Goal: Use online tool/utility: Utilize a website feature to perform a specific function

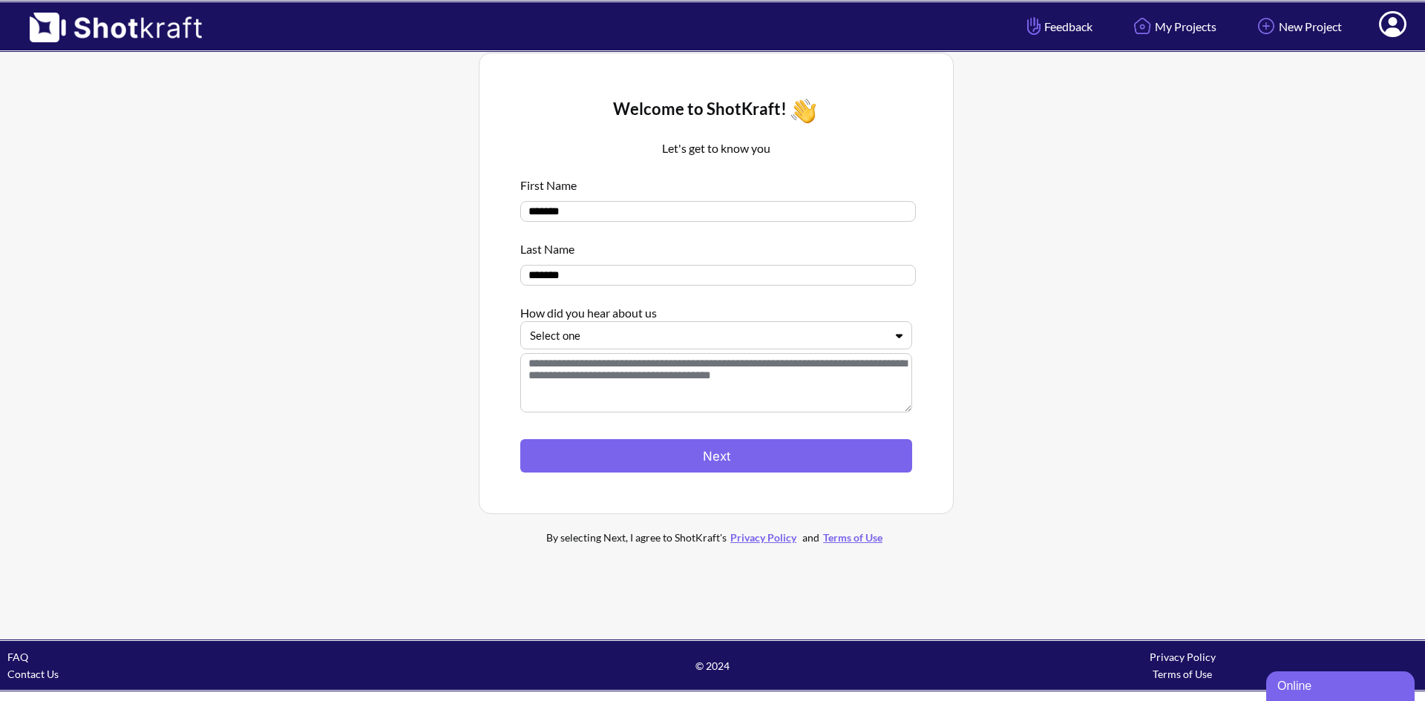
click at [738, 374] on textarea at bounding box center [716, 382] width 392 height 59
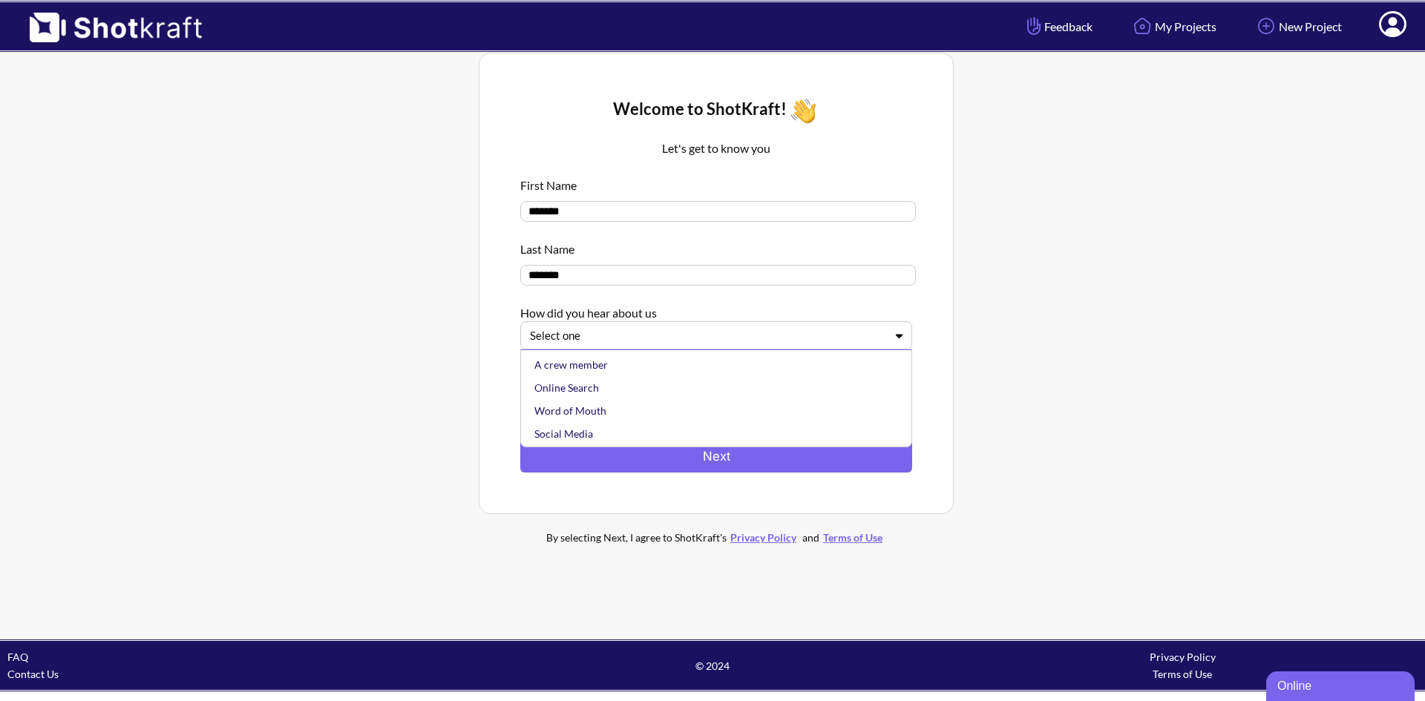
click at [746, 340] on div at bounding box center [707, 335] width 355 height 17
click at [485, 301] on div "Welcome to ShotKraft! Let's get to know you First Name ******* Last Name ******…" at bounding box center [716, 284] width 475 height 462
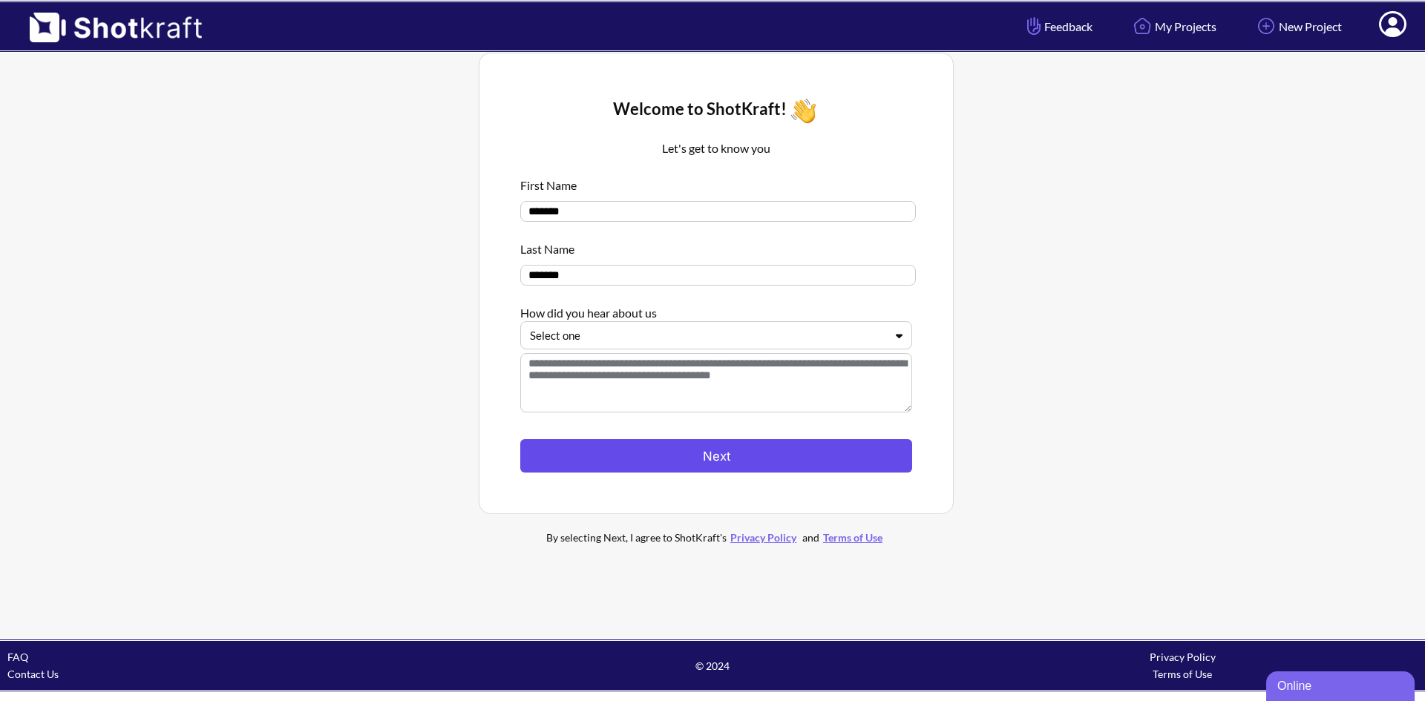
click at [768, 456] on button "Next" at bounding box center [716, 455] width 392 height 33
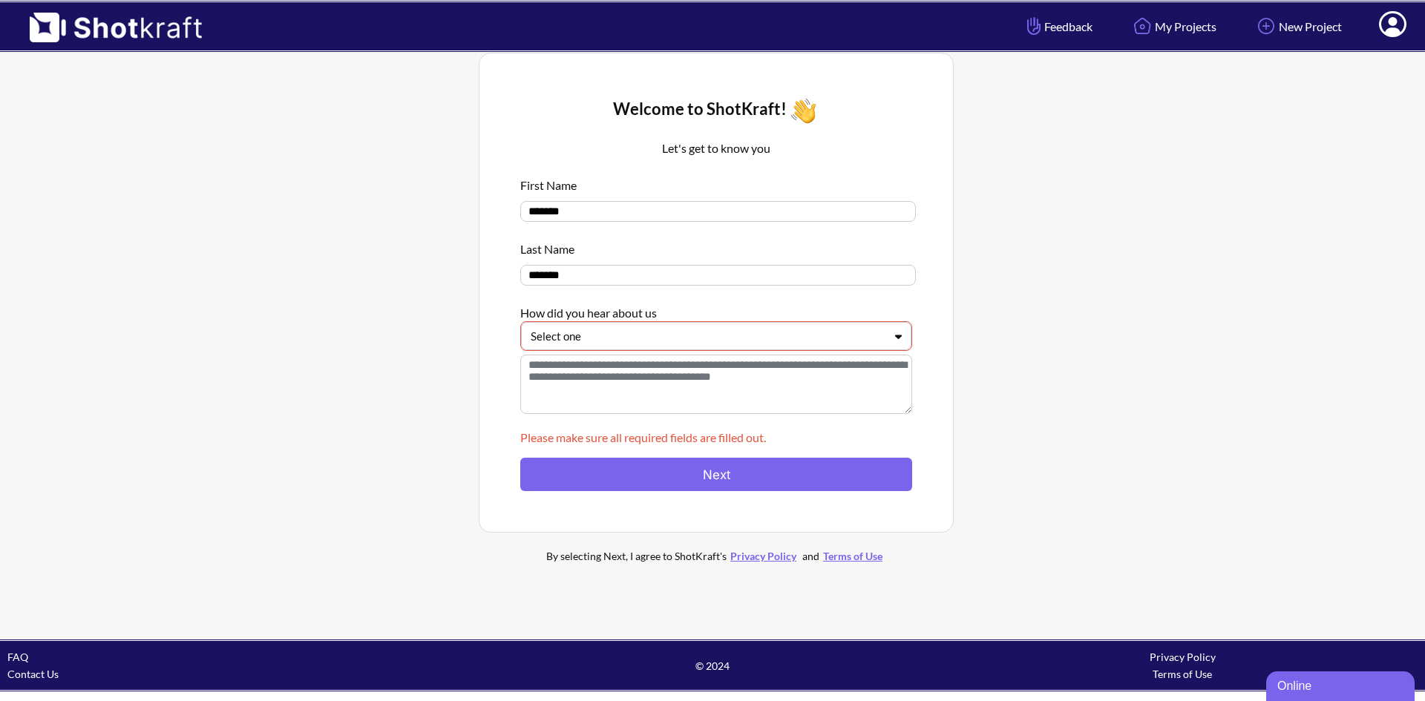
click at [766, 350] on div "Select one" at bounding box center [716, 336] width 390 height 28
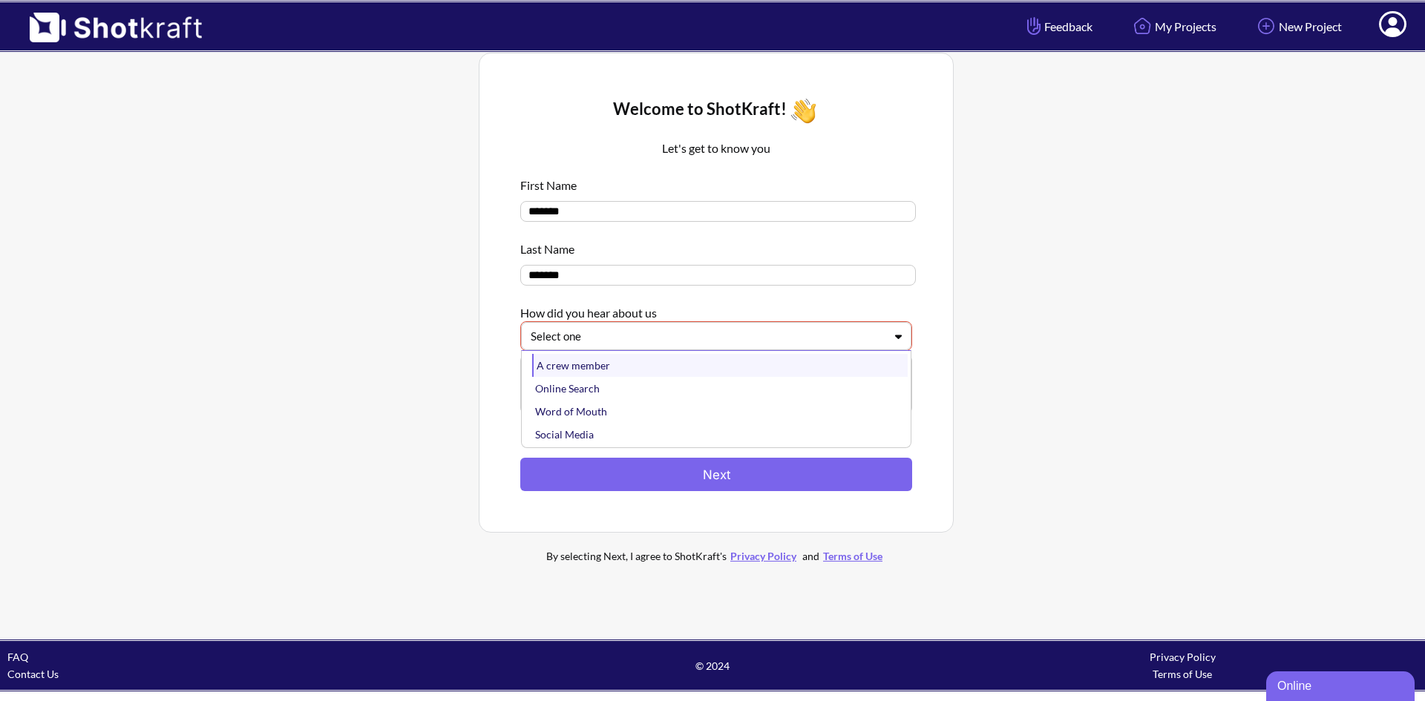
click at [762, 365] on div "A crew member" at bounding box center [719, 365] width 375 height 23
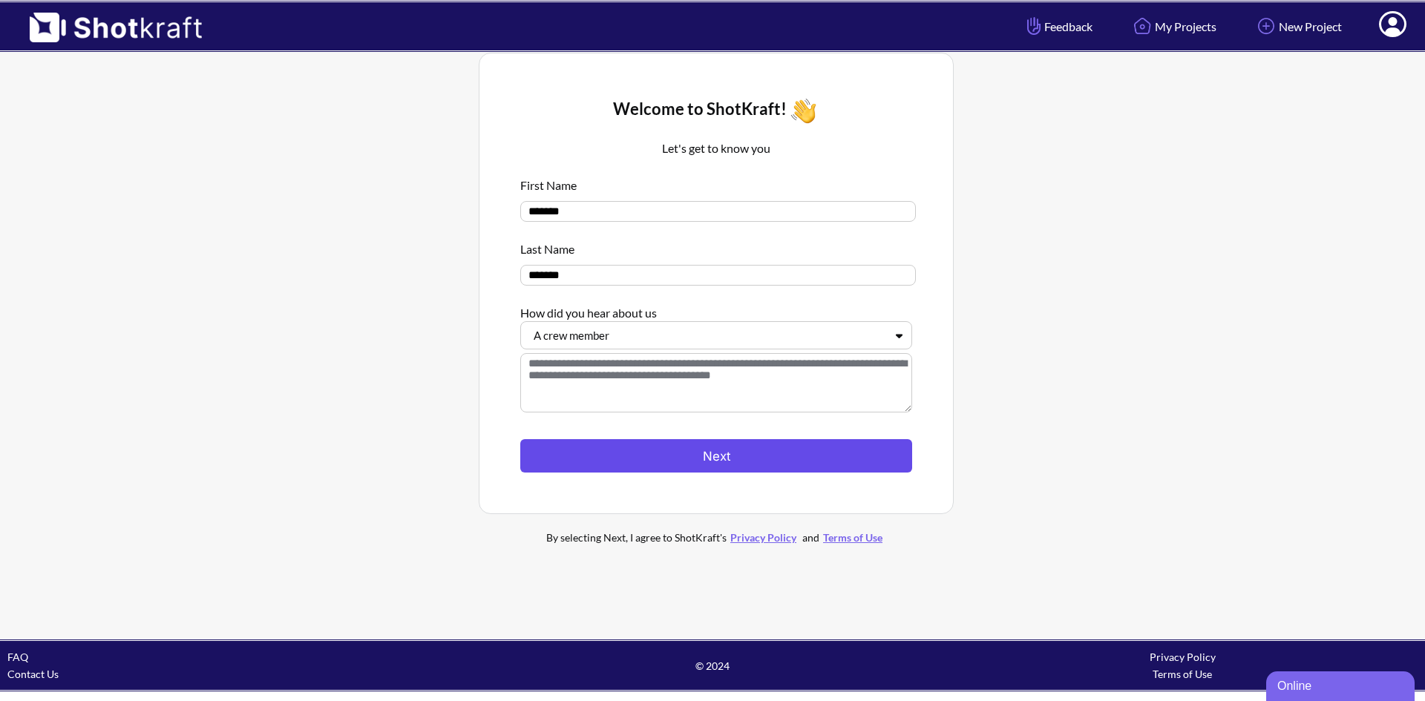
click at [720, 458] on button "Next" at bounding box center [716, 455] width 392 height 33
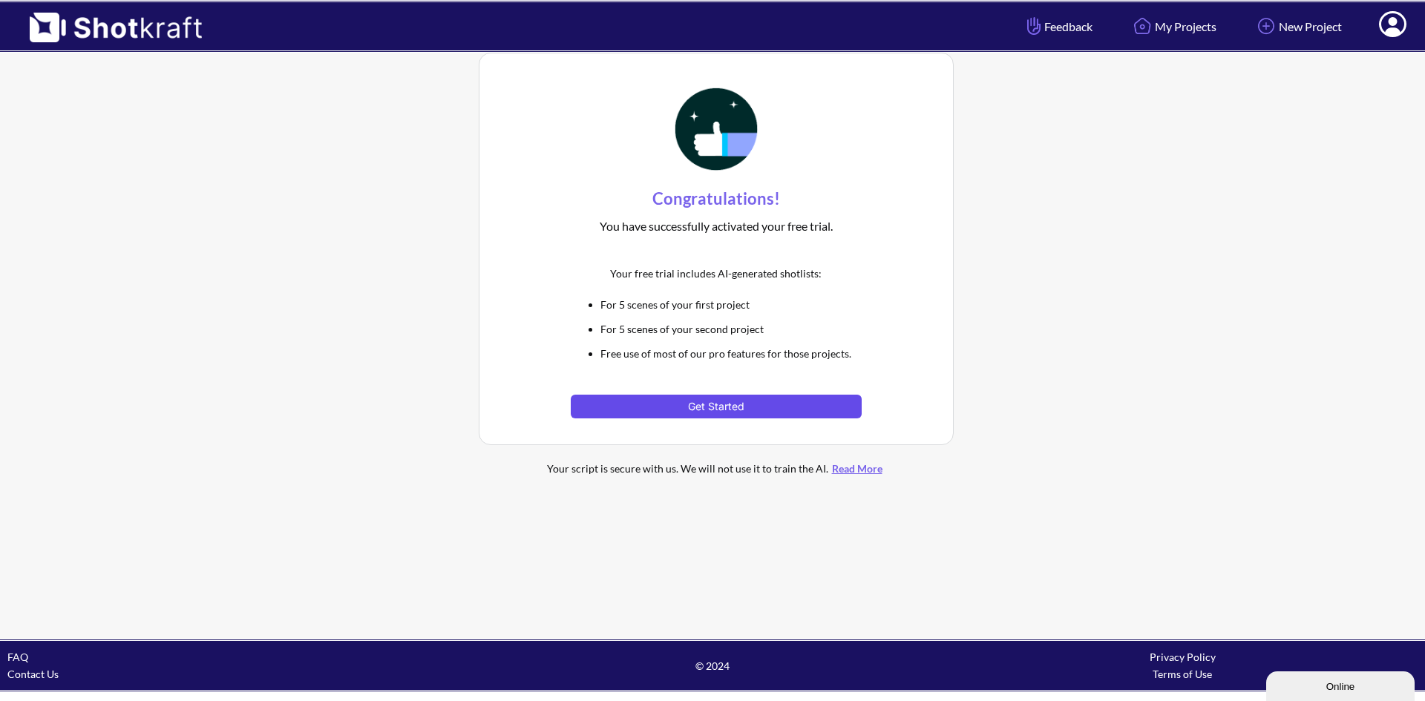
click at [764, 416] on button "Get Started" at bounding box center [716, 407] width 290 height 24
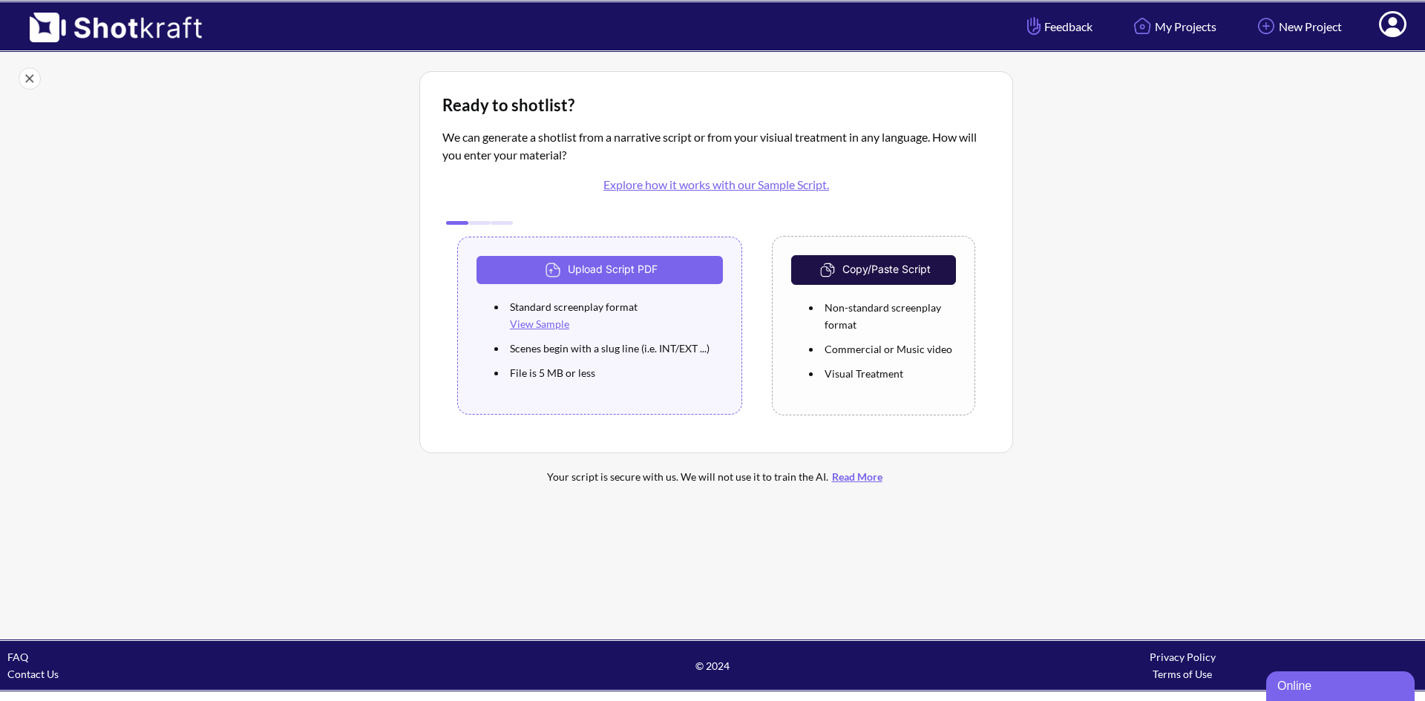
click at [841, 270] on img at bounding box center [829, 270] width 26 height 22
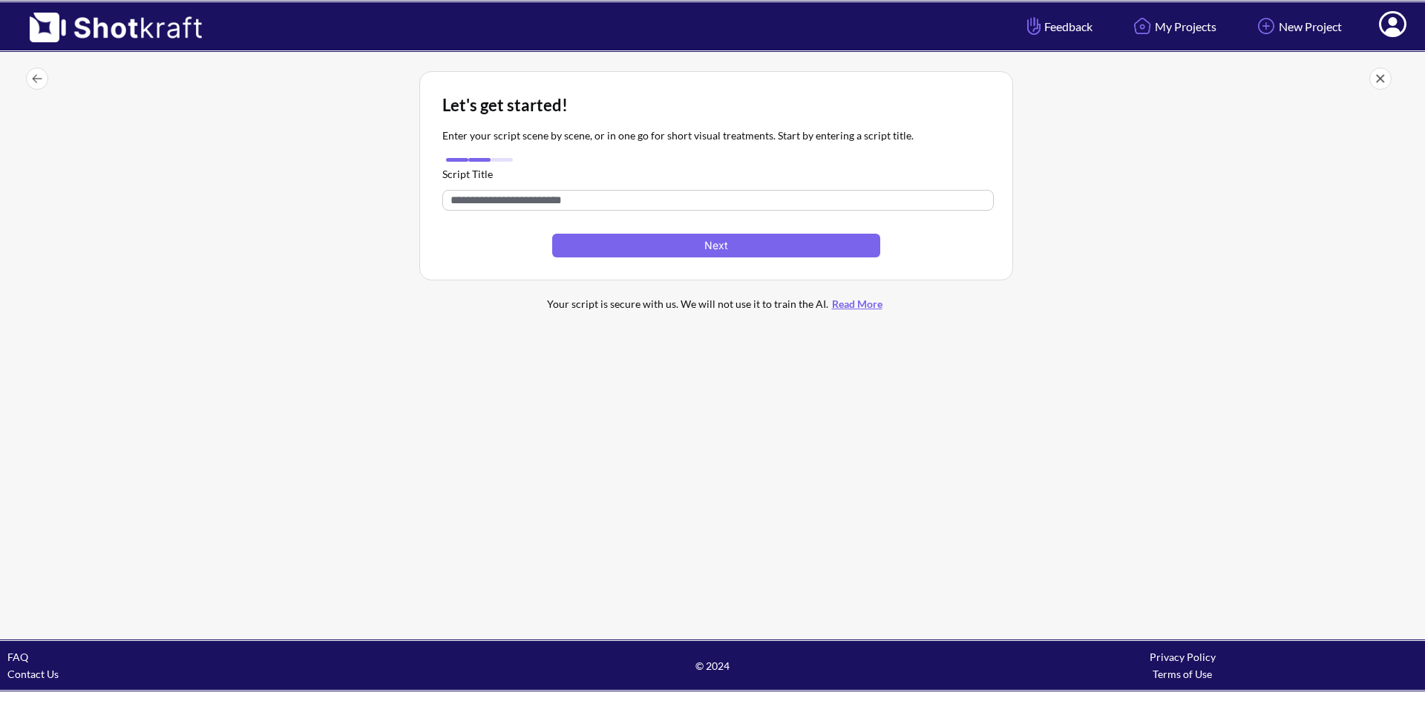
click at [800, 200] on input "text" at bounding box center [717, 200] width 551 height 21
paste input "**********"
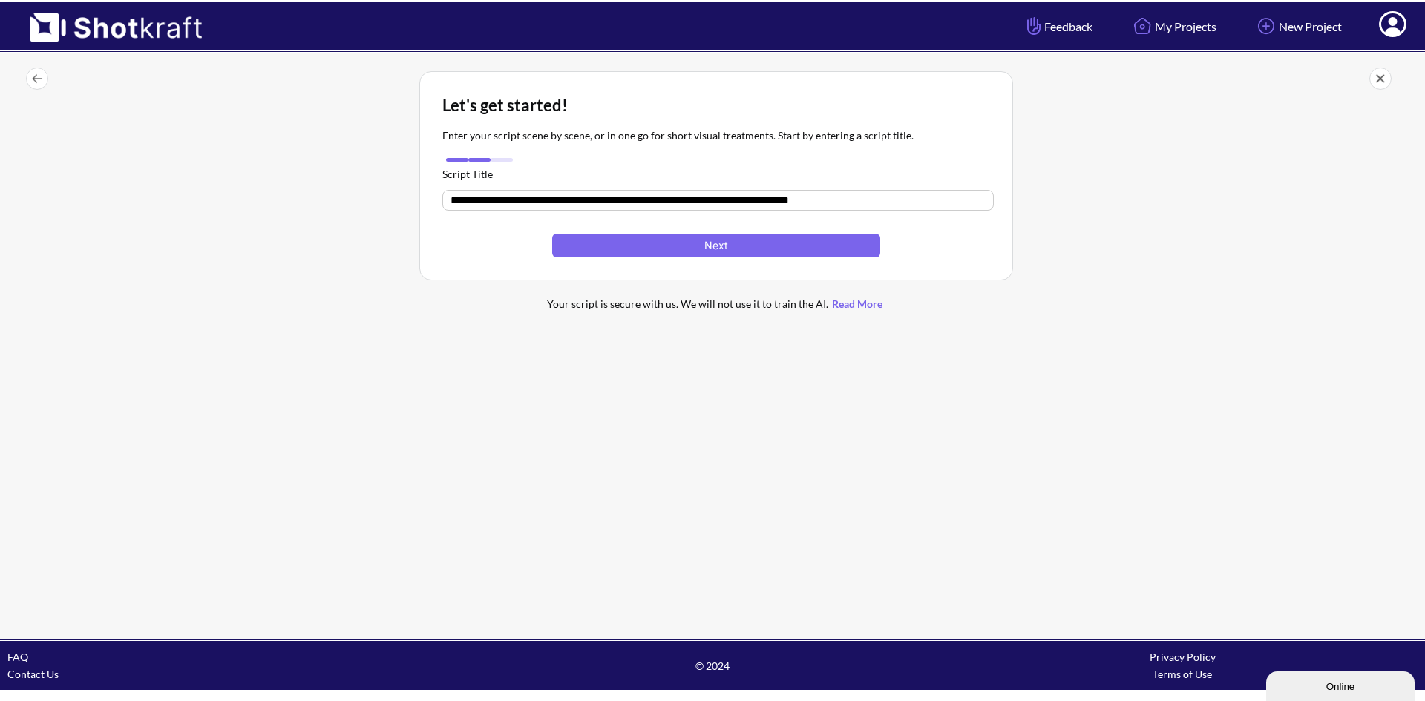
scroll to position [0, 185]
type input "**********"
click at [799, 249] on button "Next" at bounding box center [716, 247] width 328 height 24
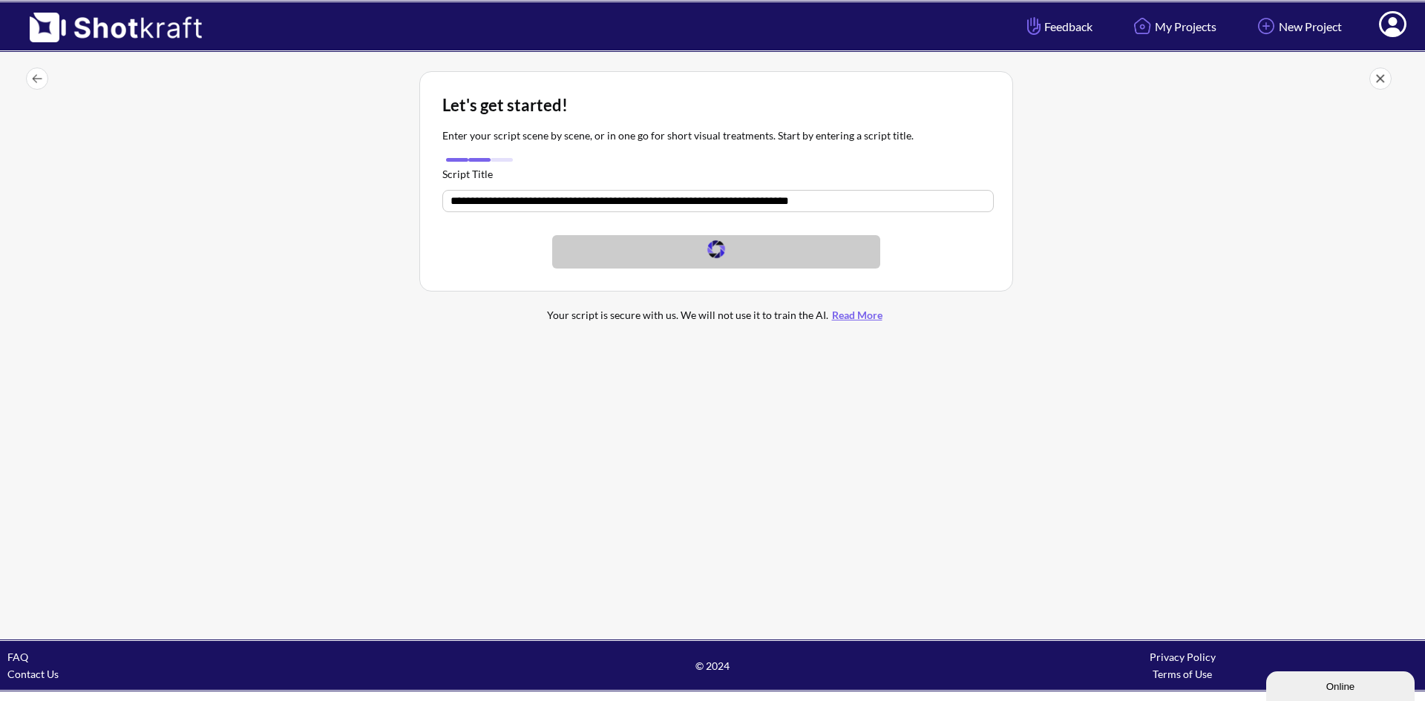
scroll to position [0, 0]
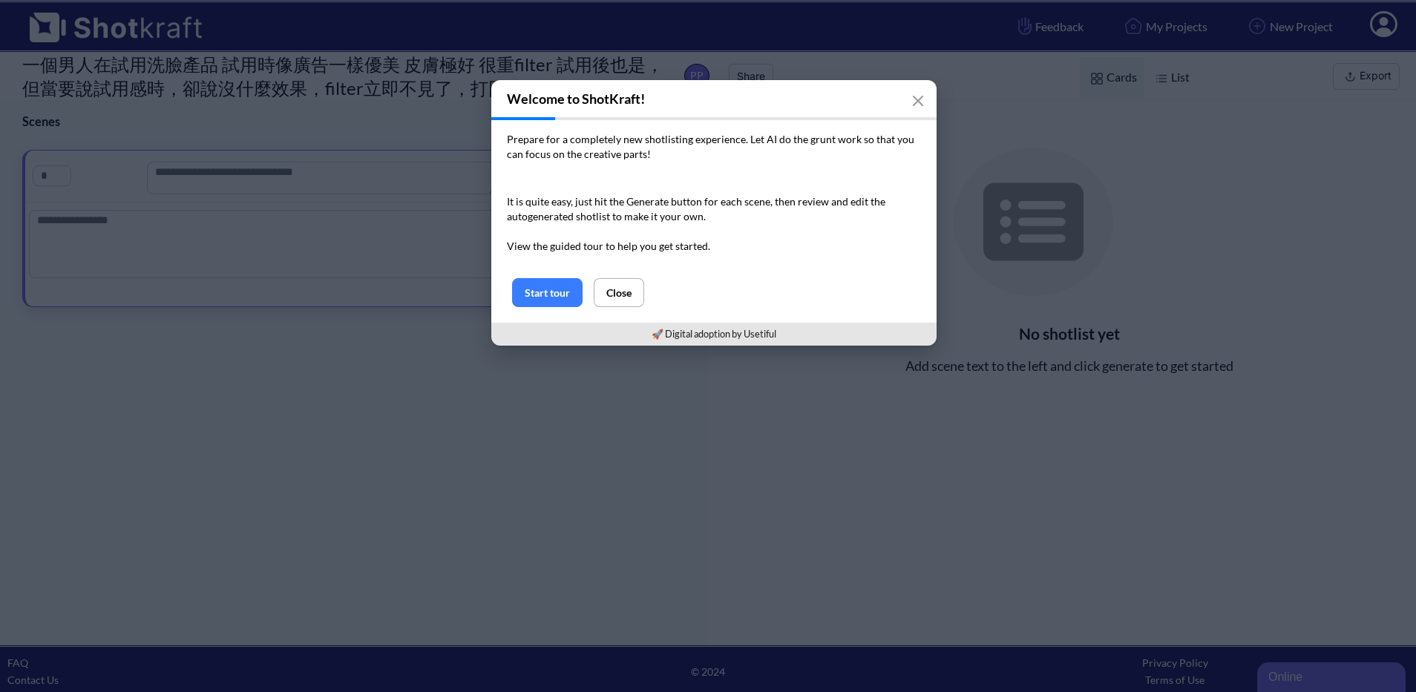
click at [609, 294] on button "Close" at bounding box center [619, 292] width 50 height 29
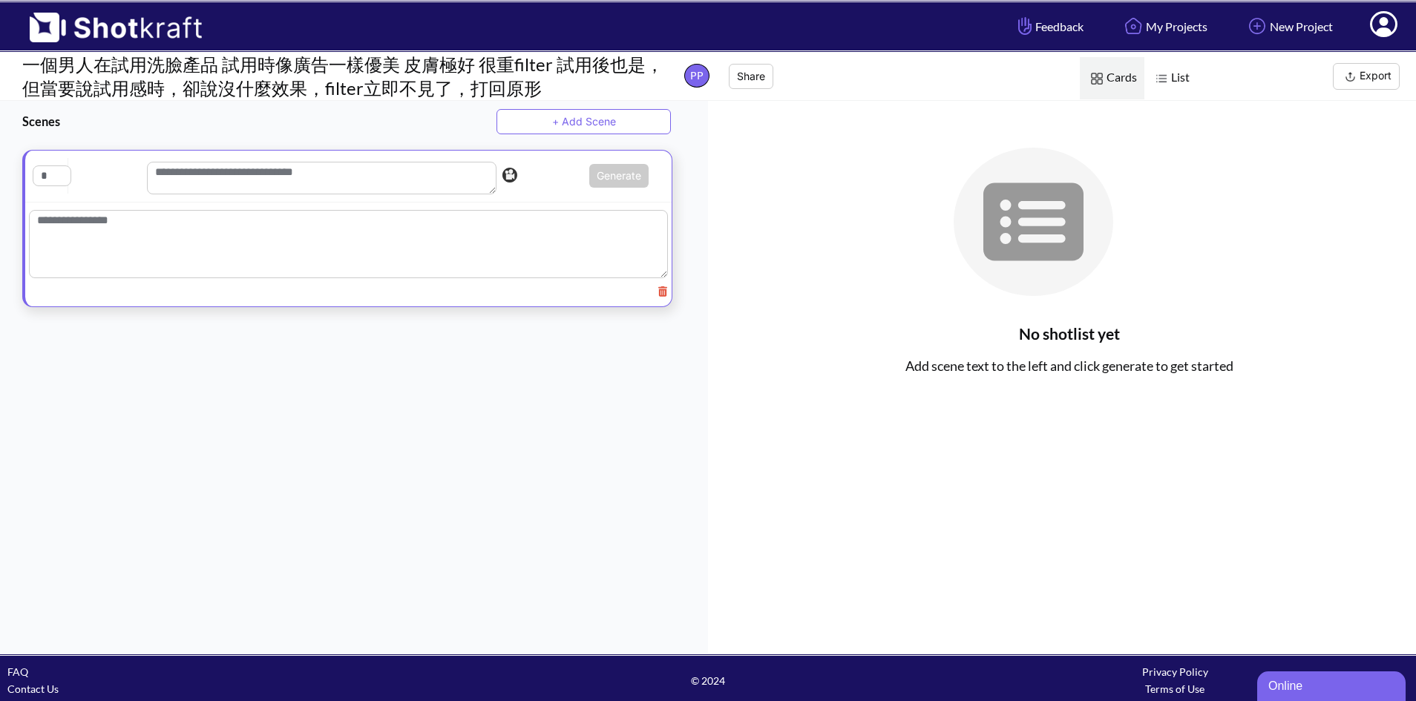
click at [361, 235] on textarea at bounding box center [348, 244] width 639 height 68
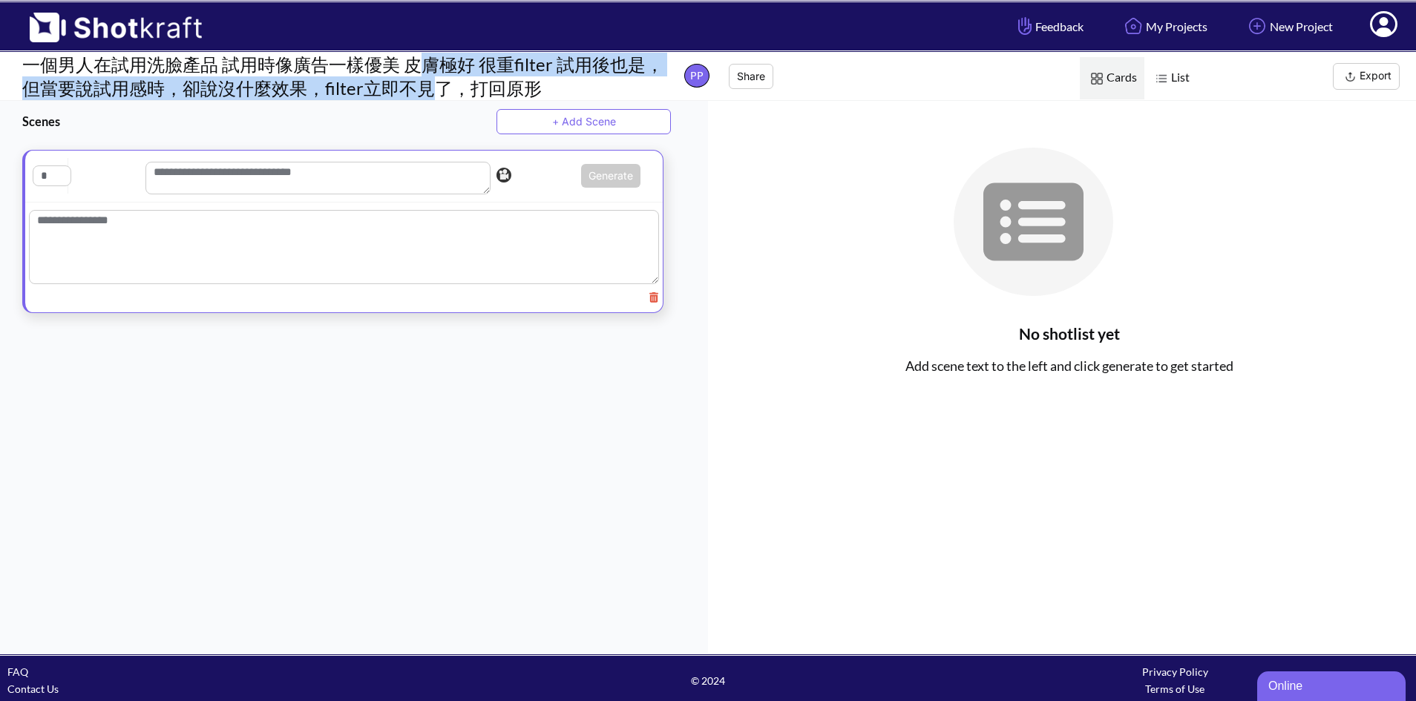
drag, startPoint x: 417, startPoint y: 67, endPoint x: 435, endPoint y: 82, distance: 23.2
click at [435, 81] on h1 "一個男人在試用洗臉產品 試用時像廣告一樣優美 皮膚極好 很重filter 試用後也是，但當要說試用感時，卻說沒什麼效果，filter立即不見了，打回原形" at bounding box center [334, 76] width 669 height 47
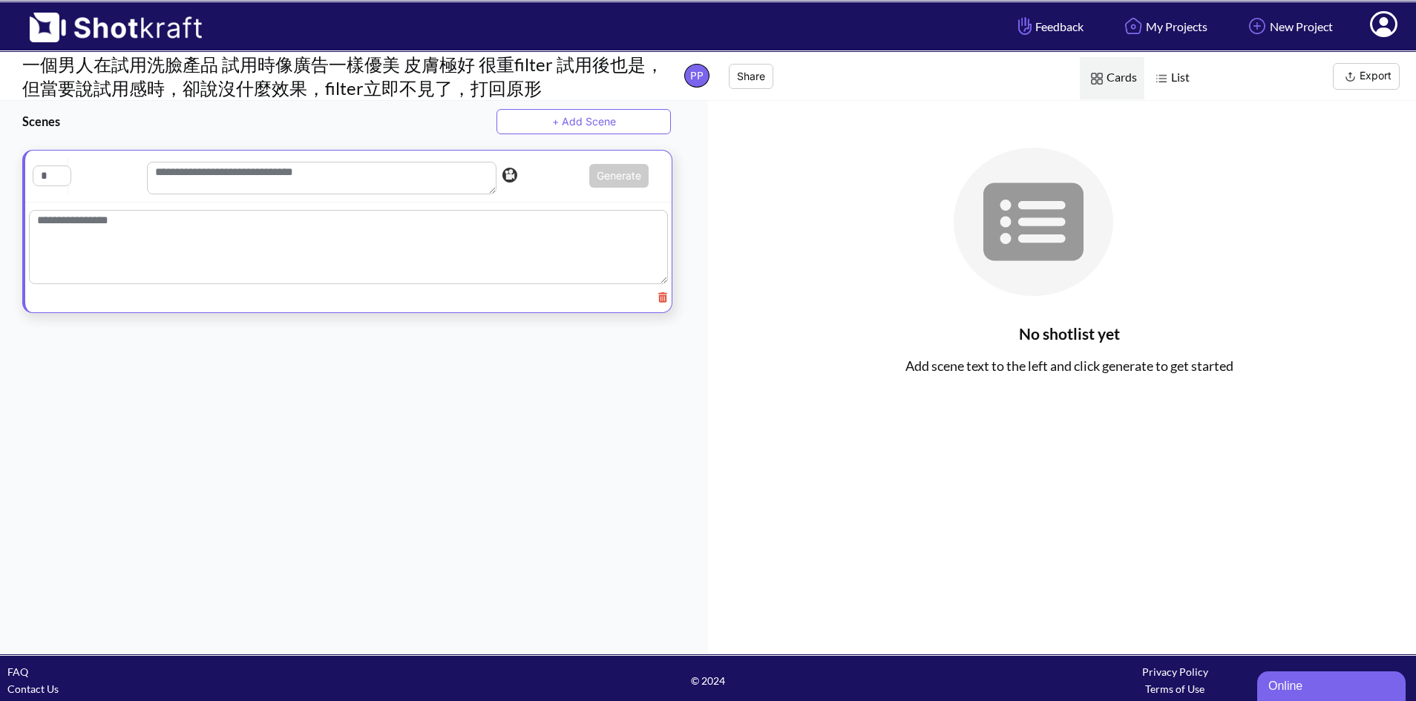
click at [396, 229] on textarea at bounding box center [348, 247] width 639 height 74
paste textarea "**********"
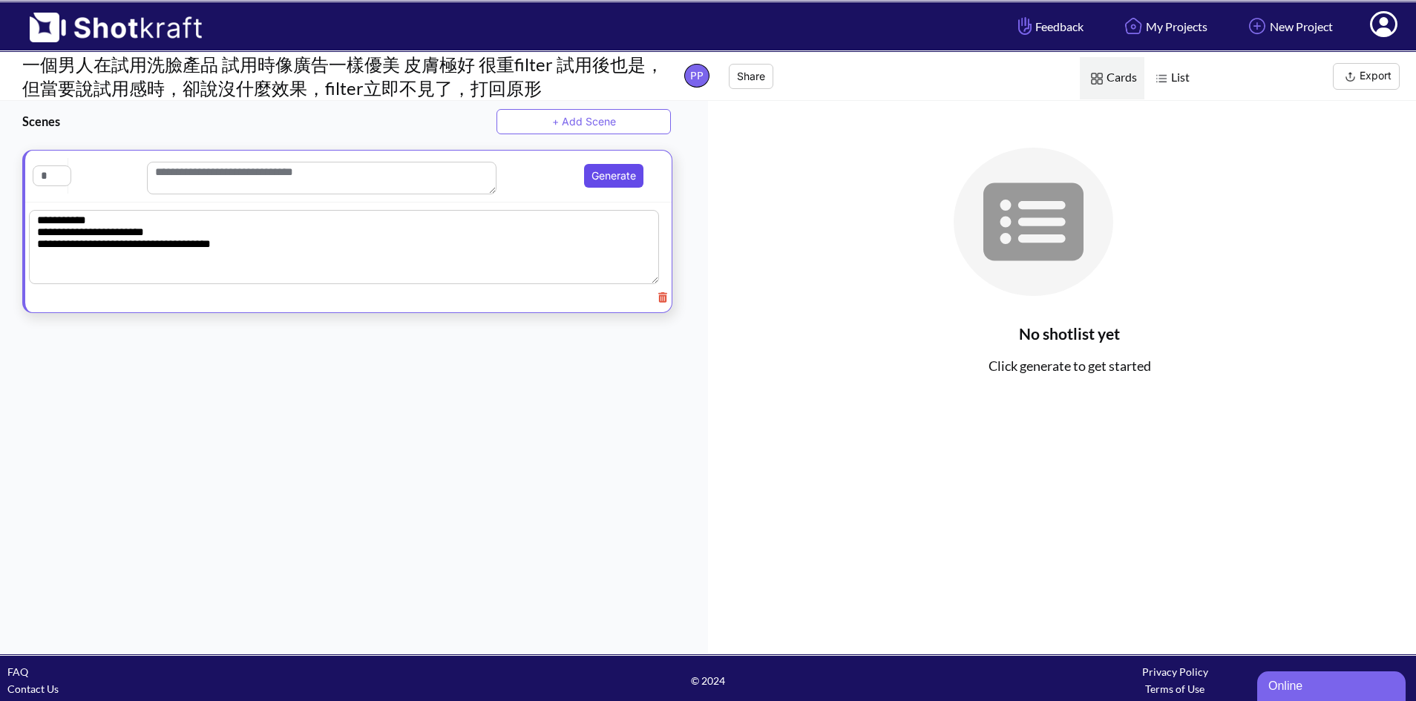
type textarea "**********"
click at [619, 171] on button "Generate" at bounding box center [613, 176] width 59 height 24
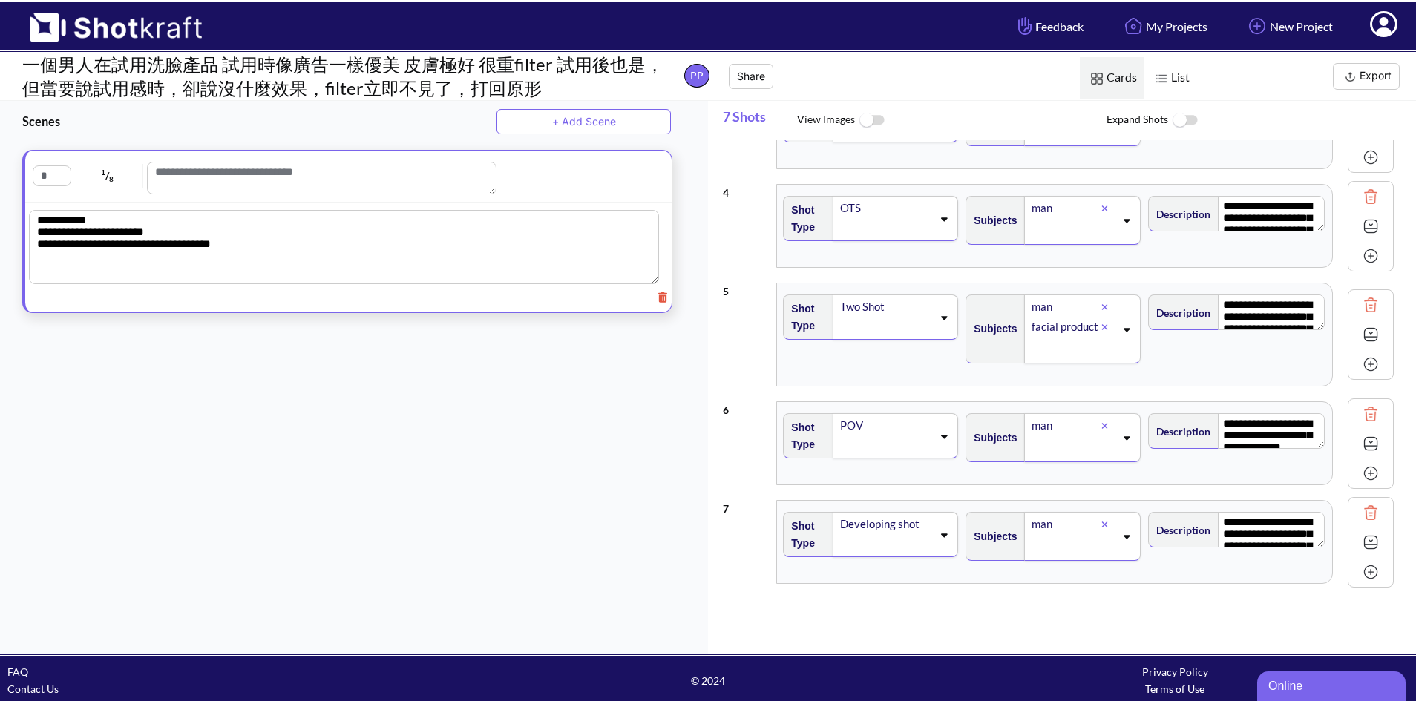
click at [1371, 70] on button "Export" at bounding box center [1366, 76] width 67 height 27
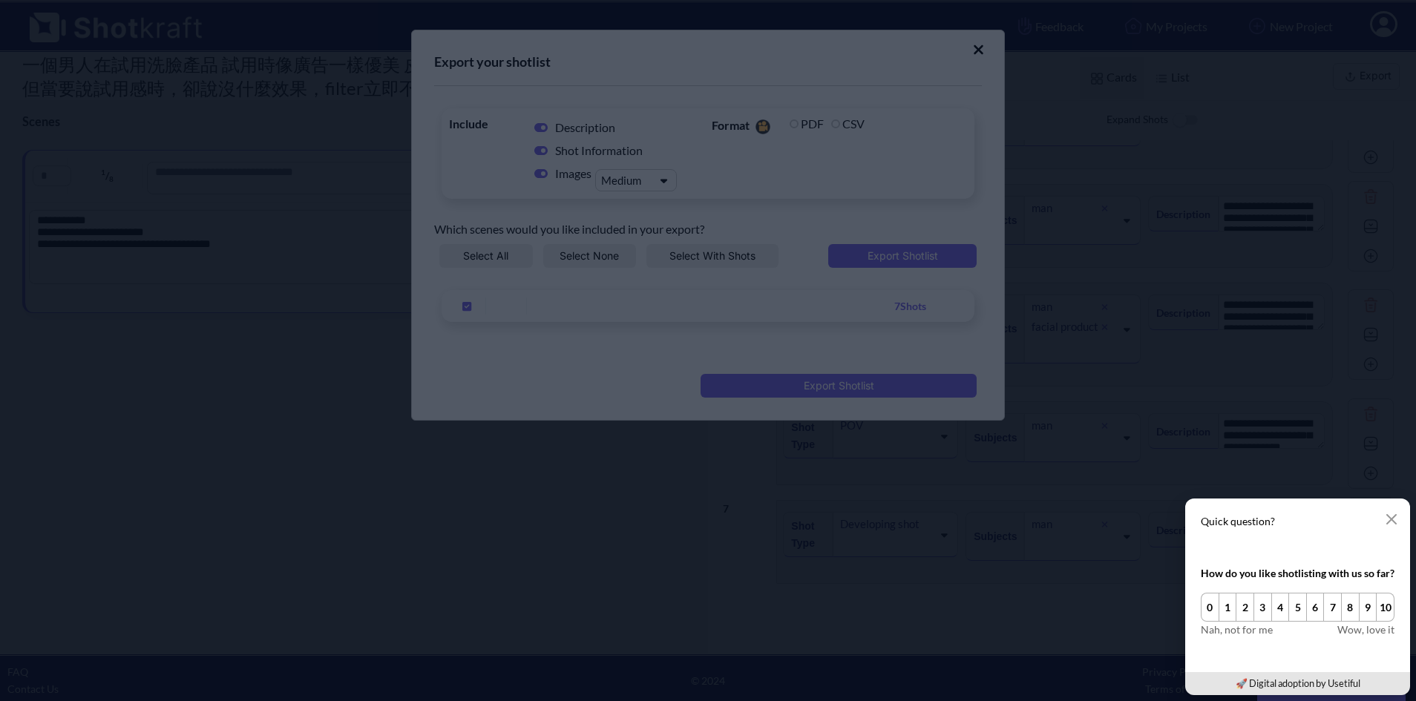
click at [1388, 519] on icon "button" at bounding box center [1391, 519] width 12 height 12
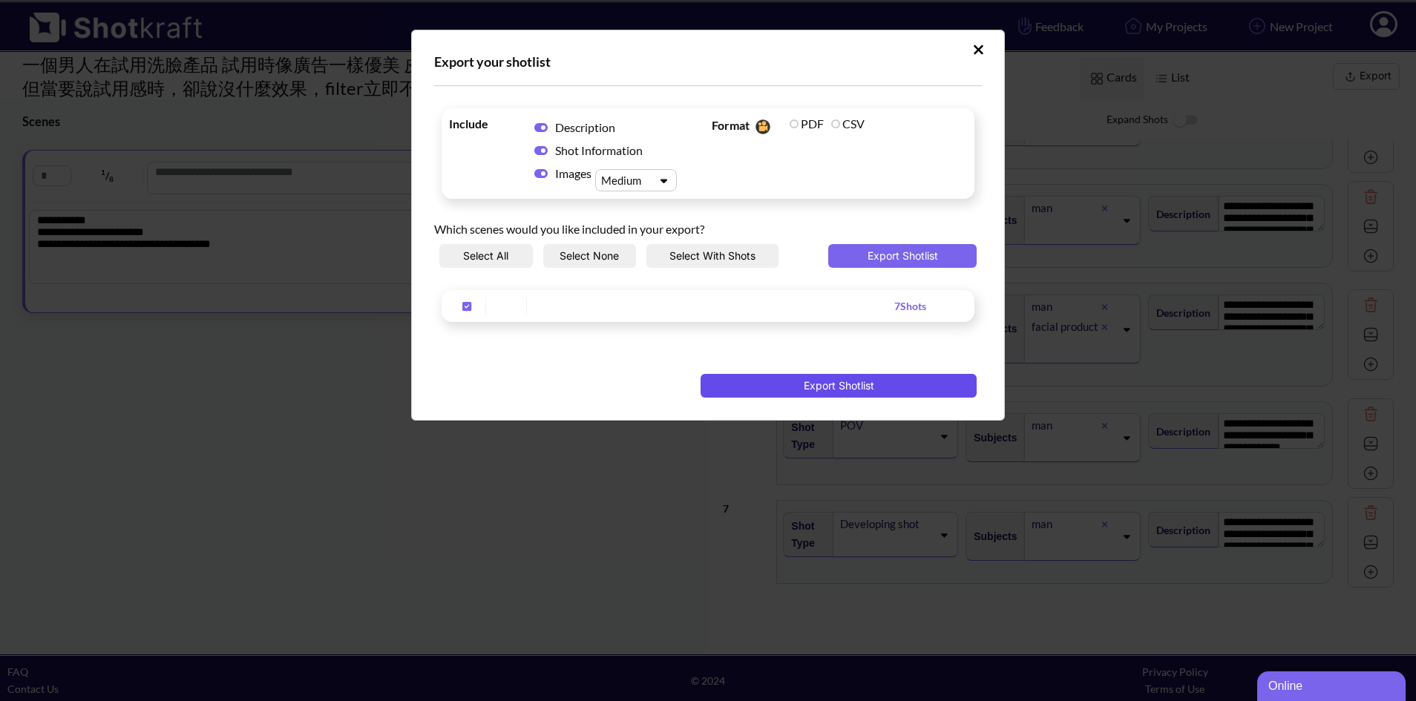
click at [804, 395] on button "Export Shotlist" at bounding box center [838, 386] width 276 height 24
